Goal: Information Seeking & Learning: Learn about a topic

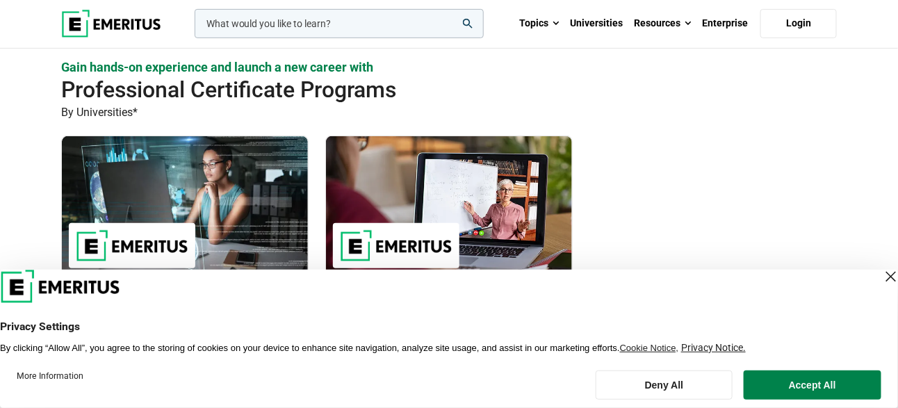
click at [881, 278] on div "Close Layer" at bounding box center [890, 276] width 19 height 19
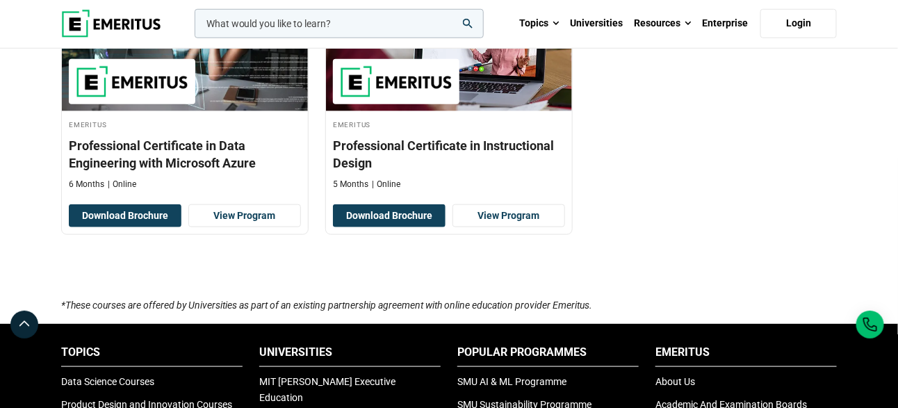
scroll to position [208, 0]
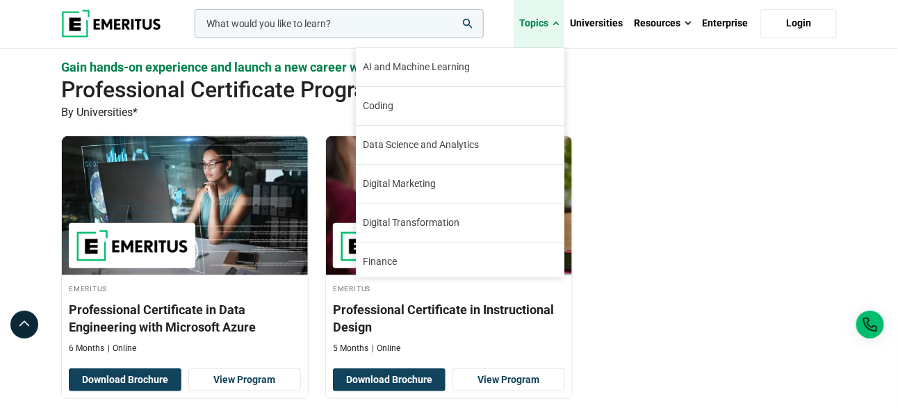
click at [554, 21] on span at bounding box center [555, 24] width 6 height 14
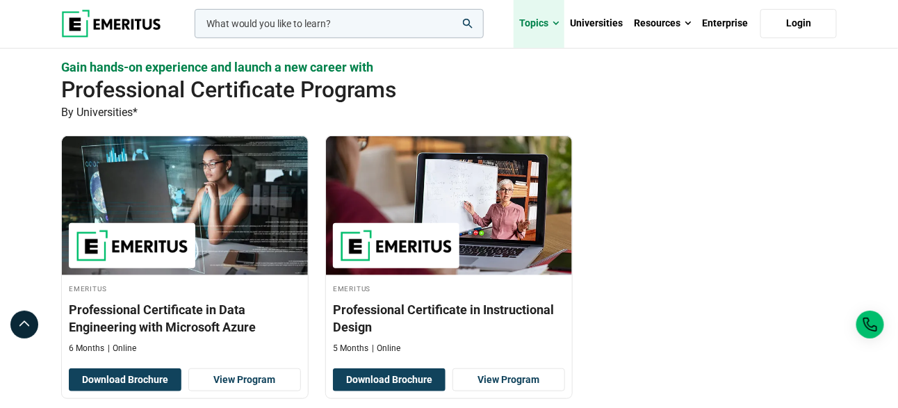
click at [554, 21] on span at bounding box center [555, 24] width 6 height 14
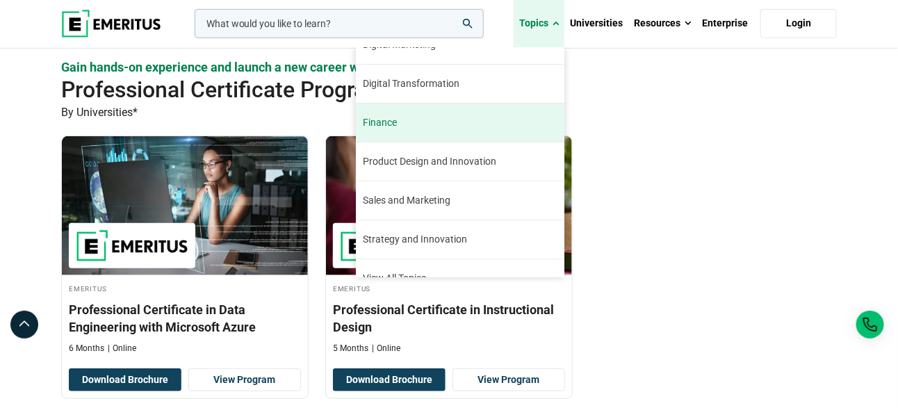
scroll to position [156, 0]
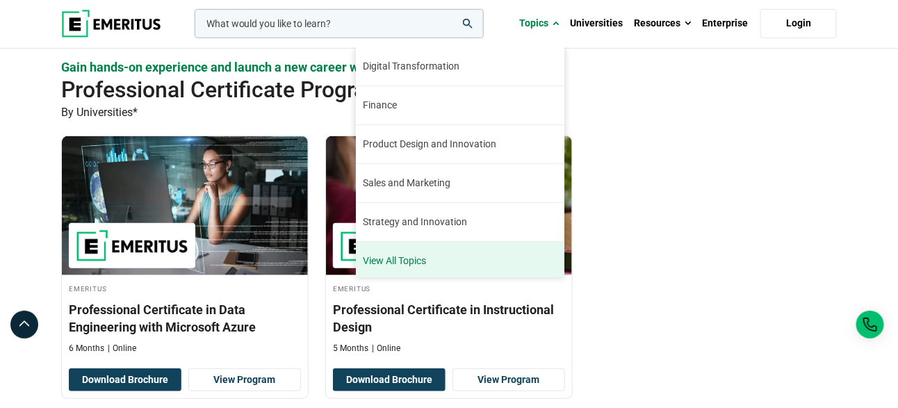
click at [421, 257] on link "View All Topics" at bounding box center [460, 261] width 208 height 38
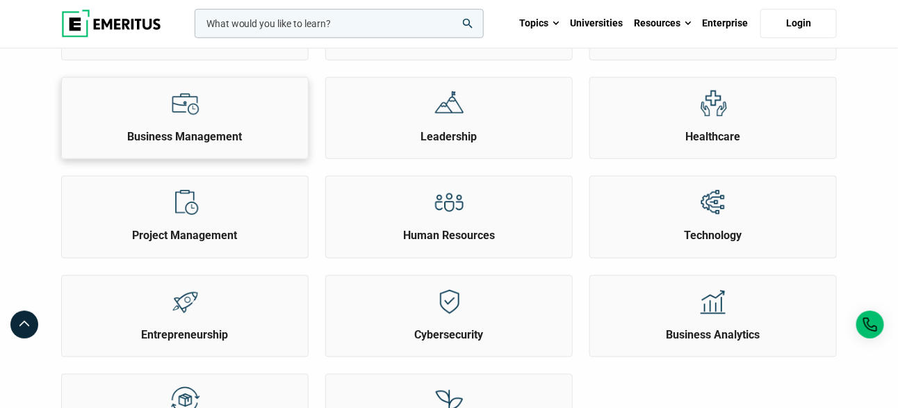
scroll to position [556, 0]
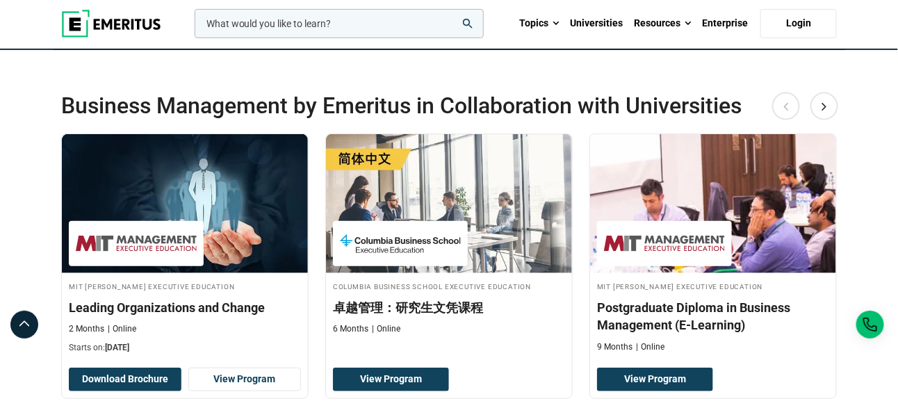
scroll to position [208, 0]
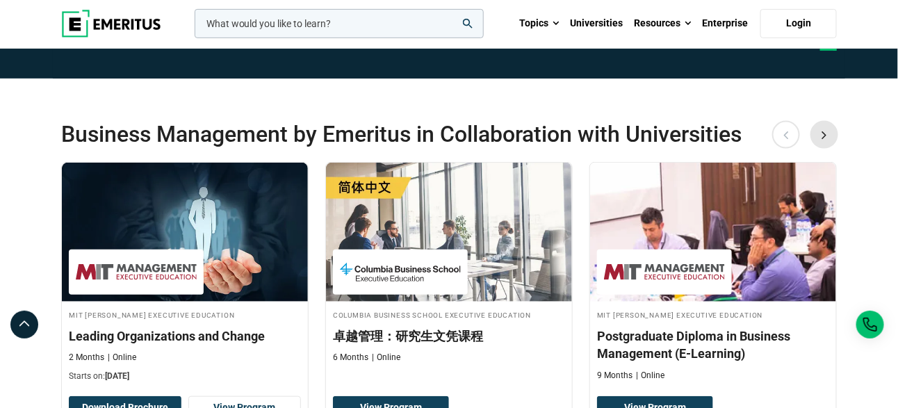
click at [817, 140] on button "Next" at bounding box center [824, 135] width 28 height 28
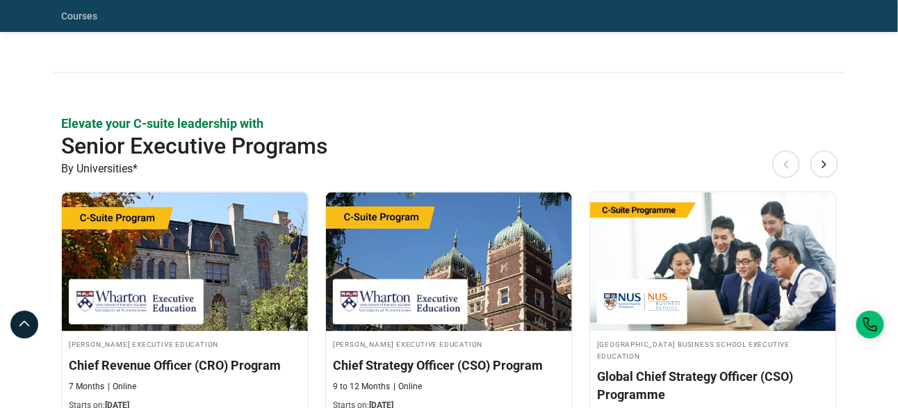
scroll to position [625, 0]
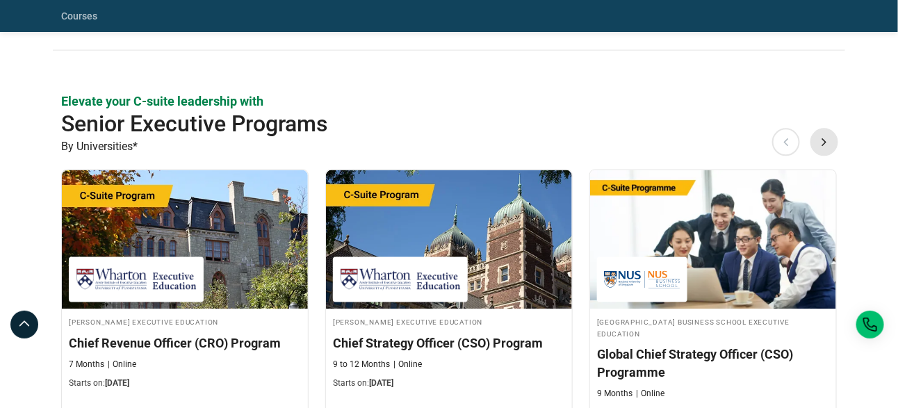
click at [825, 140] on button "Next" at bounding box center [824, 143] width 28 height 28
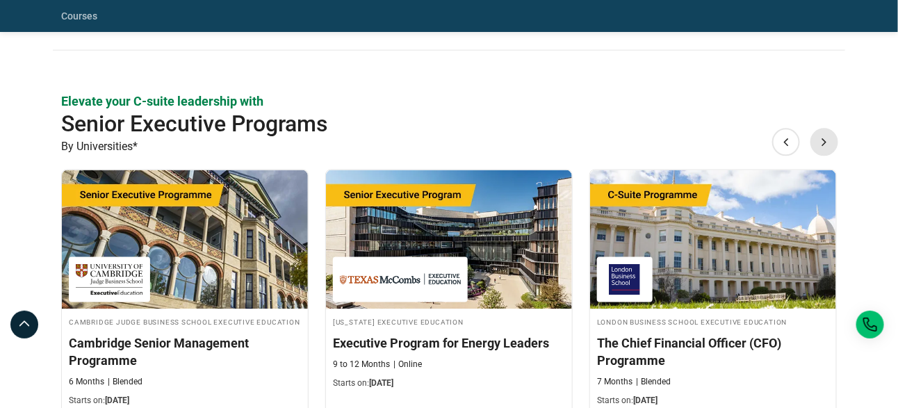
click at [825, 140] on button "Next" at bounding box center [824, 143] width 28 height 28
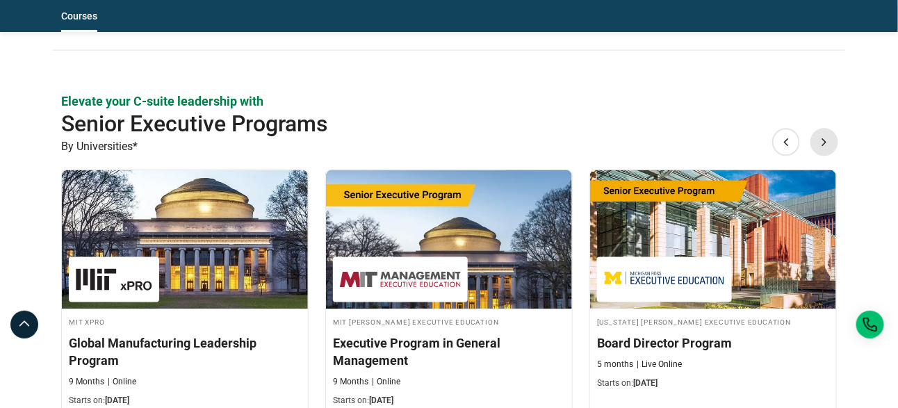
scroll to position [695, 0]
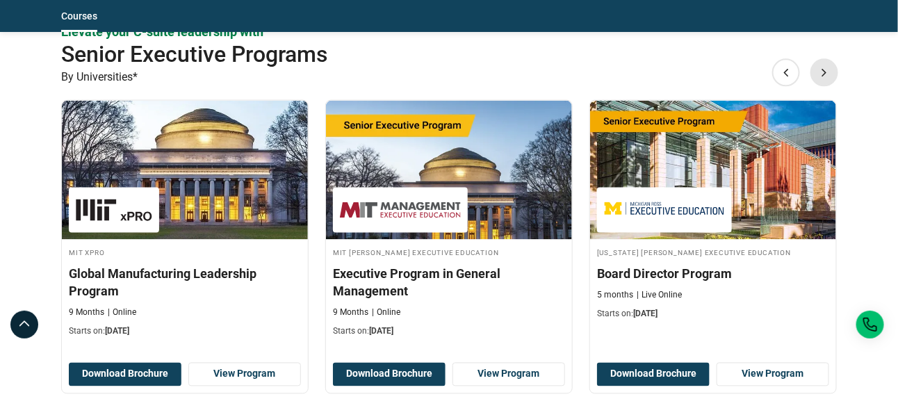
click at [825, 75] on button "Next" at bounding box center [824, 73] width 28 height 28
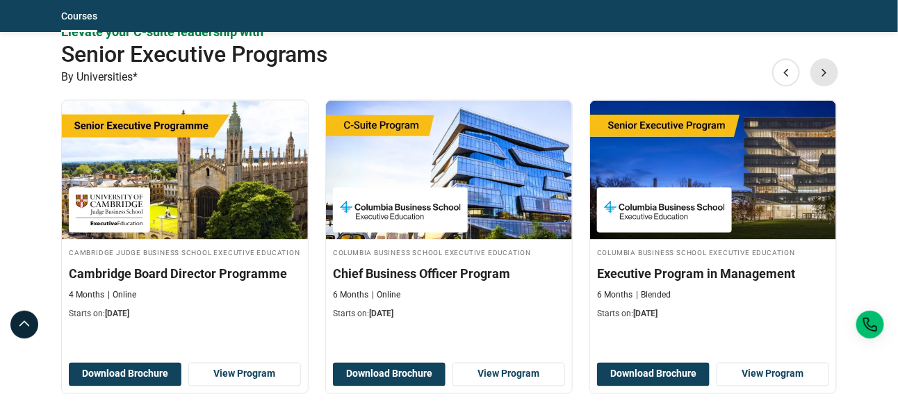
click at [825, 75] on button "Next" at bounding box center [824, 73] width 28 height 28
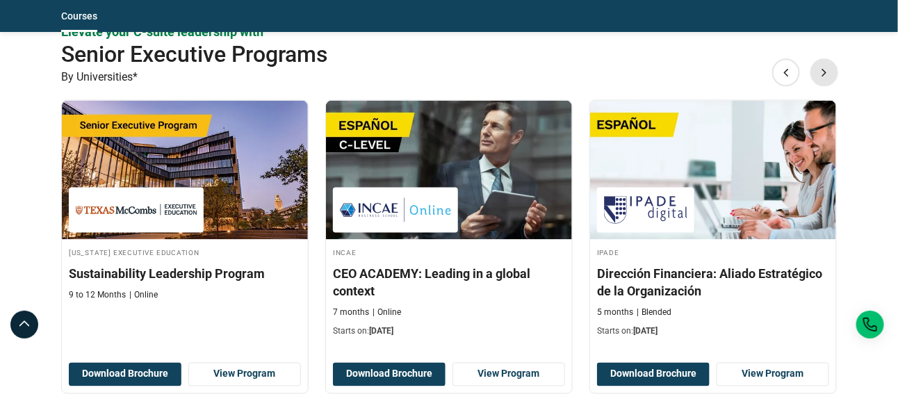
click at [825, 75] on button "Next" at bounding box center [824, 73] width 28 height 28
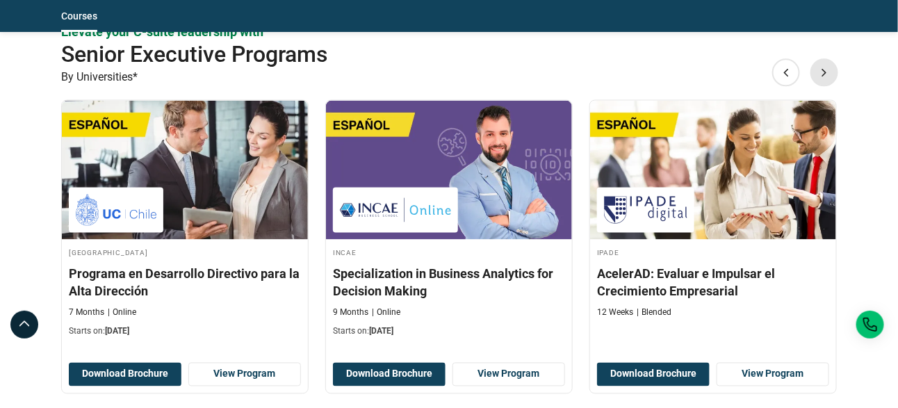
click at [825, 75] on button "Next" at bounding box center [824, 73] width 28 height 28
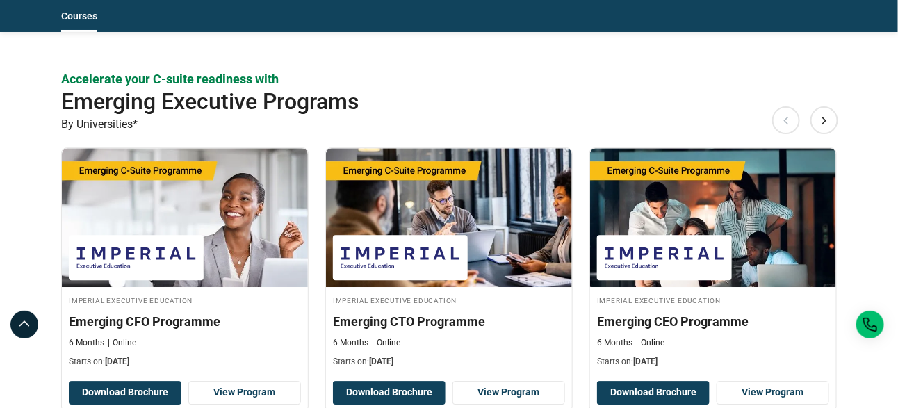
scroll to position [1181, 0]
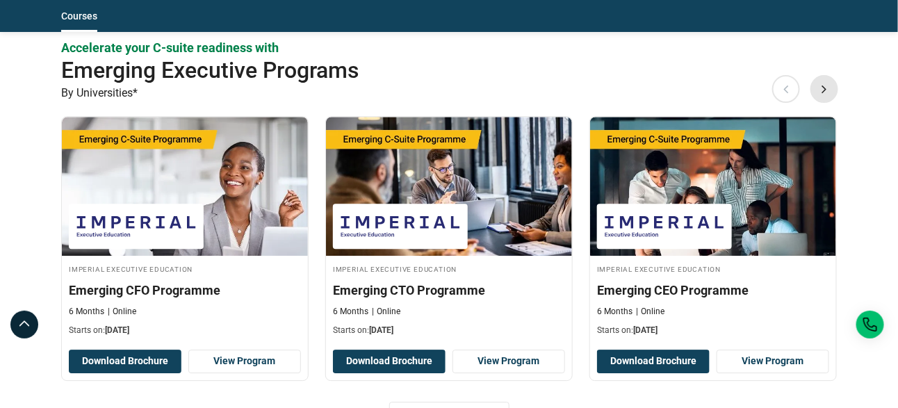
click at [830, 86] on button "Next" at bounding box center [824, 89] width 28 height 28
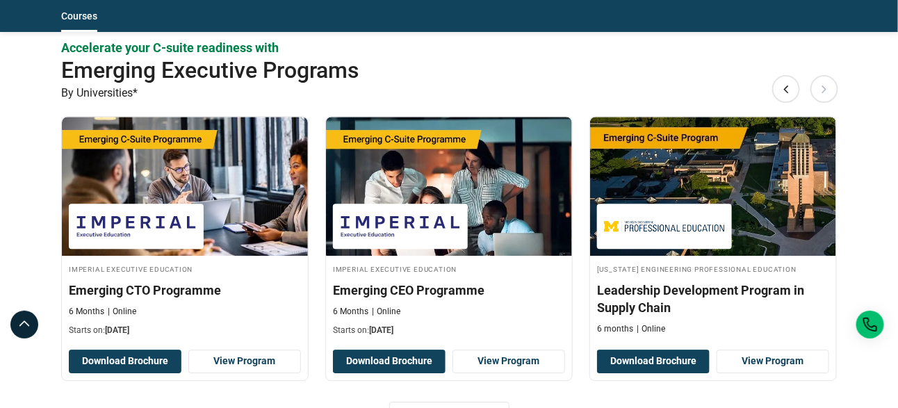
click at [830, 86] on button "Next" at bounding box center [824, 89] width 28 height 28
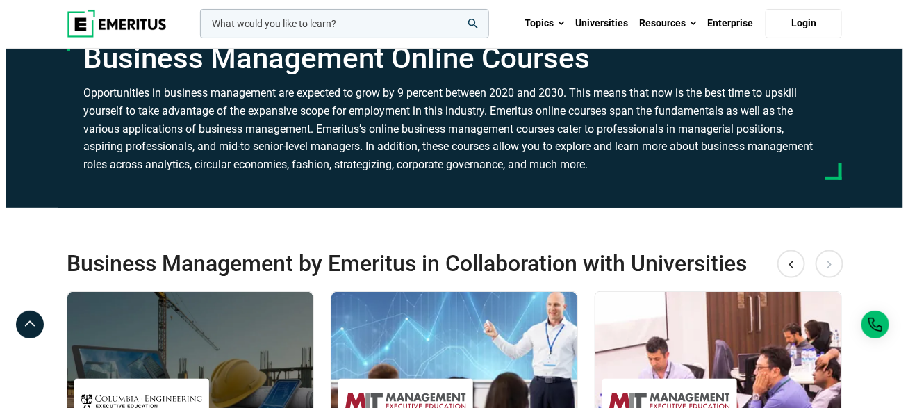
scroll to position [13, 0]
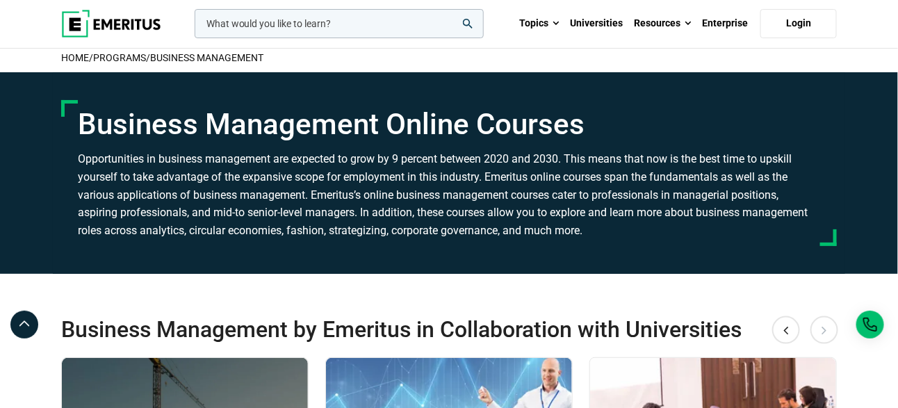
click at [233, 21] on input "woocommerce-product-search-field-0" at bounding box center [339, 23] width 289 height 29
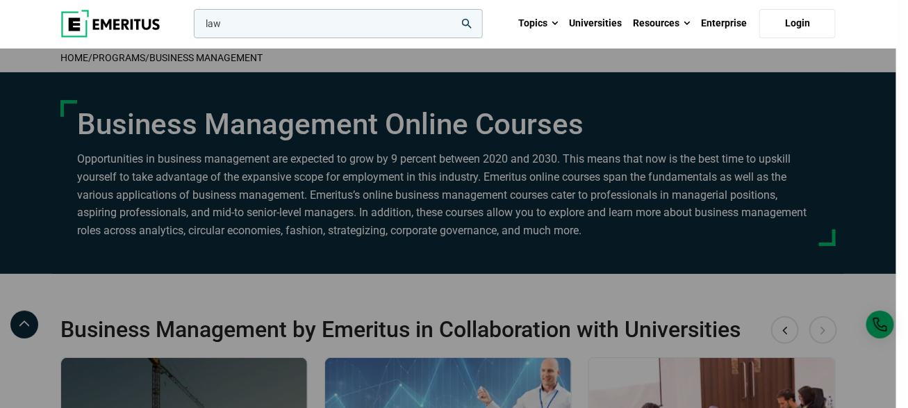
type input "law"
click at [191, 27] on button "search" at bounding box center [191, 27] width 0 height 0
